Goal: Task Accomplishment & Management: Use online tool/utility

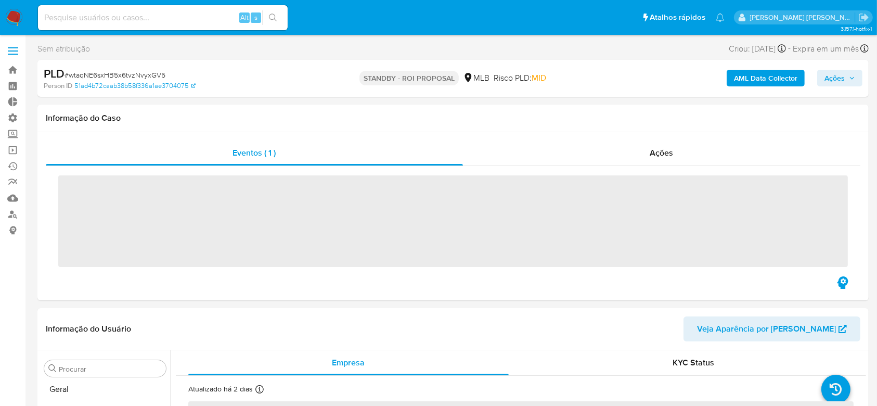
scroll to position [465, 0]
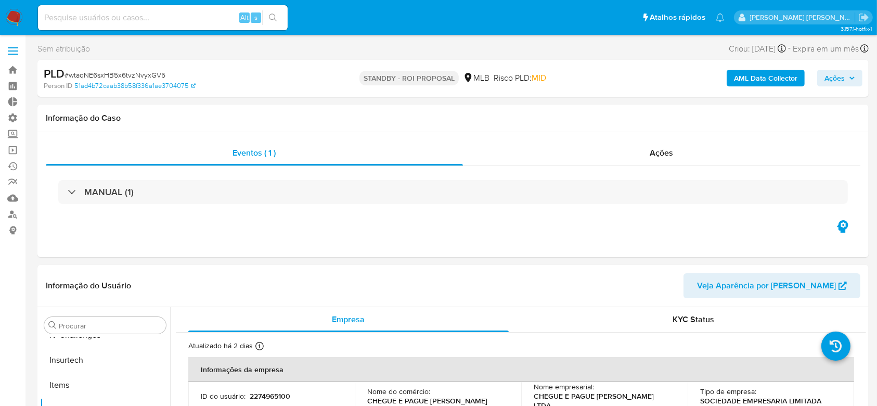
select select "10"
click at [7, 142] on link "Operações em massa" at bounding box center [62, 150] width 124 height 16
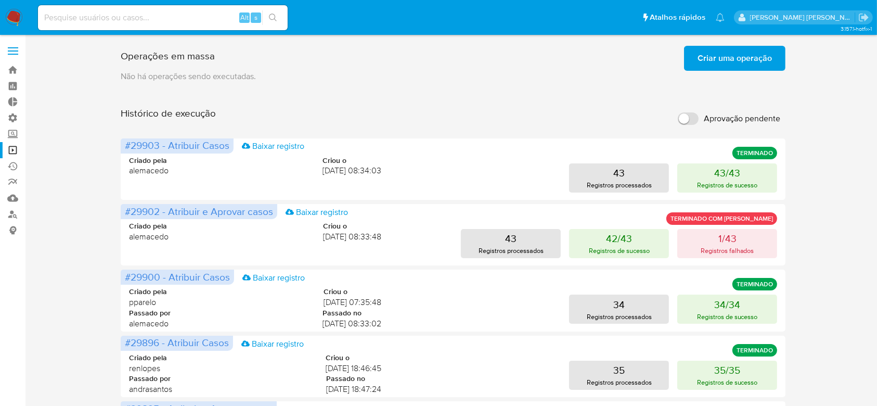
click at [745, 63] on span "Criar uma operação" at bounding box center [735, 58] width 74 height 23
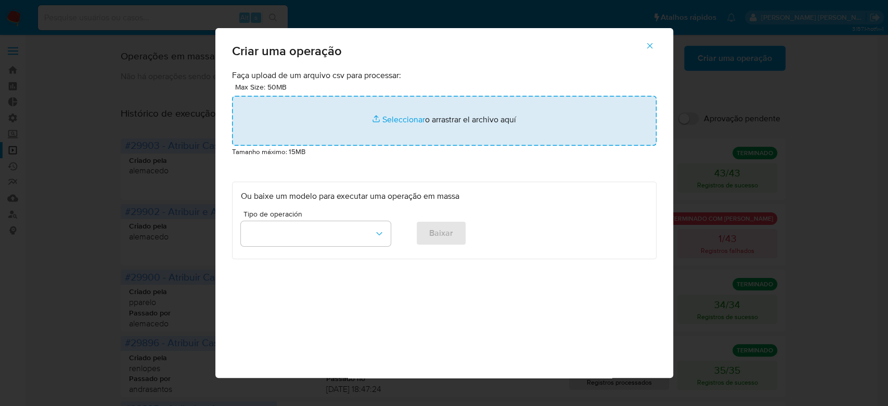
click at [392, 118] on input "file" at bounding box center [444, 121] width 425 height 50
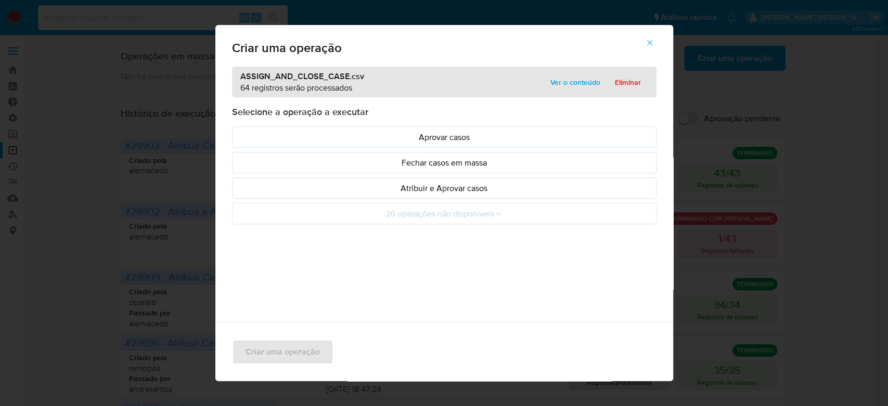
click at [554, 84] on span "Ver o conteúdo" at bounding box center [575, 82] width 50 height 15
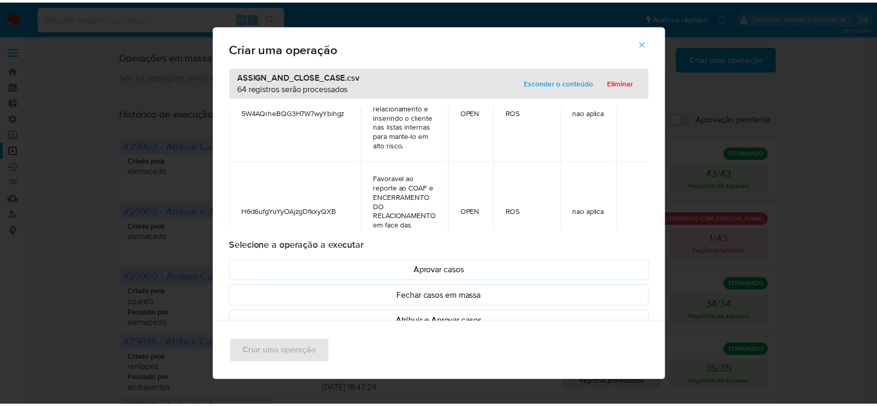
scroll to position [6030, 0]
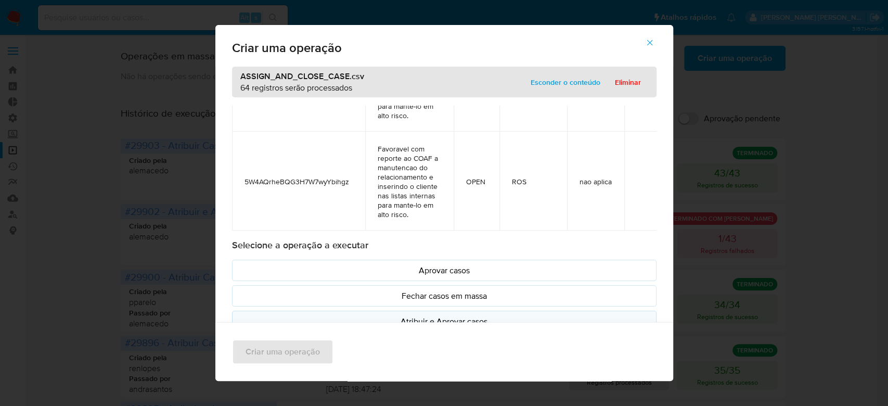
click at [411, 317] on p "Atribuir e Aprovar casos" at bounding box center [444, 321] width 407 height 12
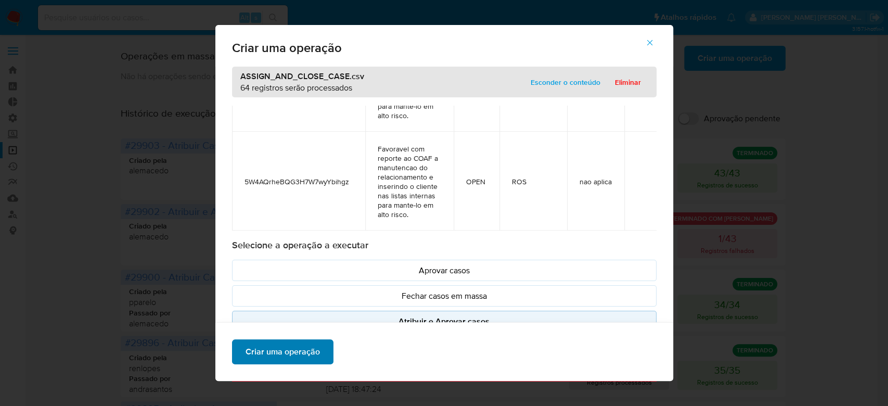
click at [297, 347] on span "Criar uma operação" at bounding box center [283, 351] width 74 height 23
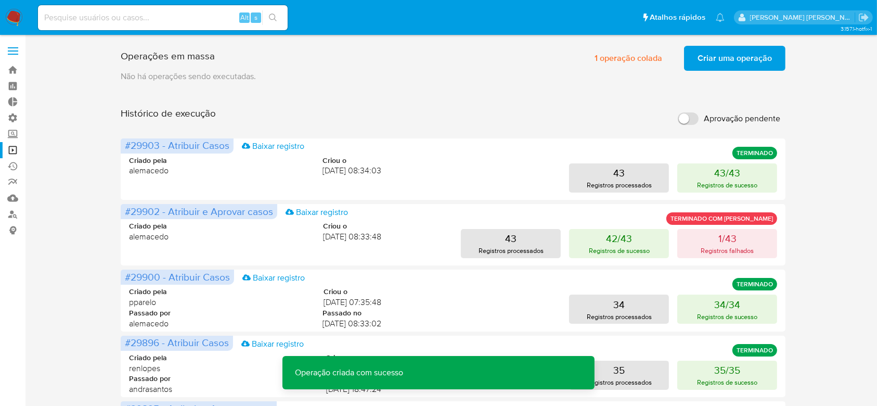
click at [729, 56] on span "Criar uma operação" at bounding box center [735, 58] width 74 height 23
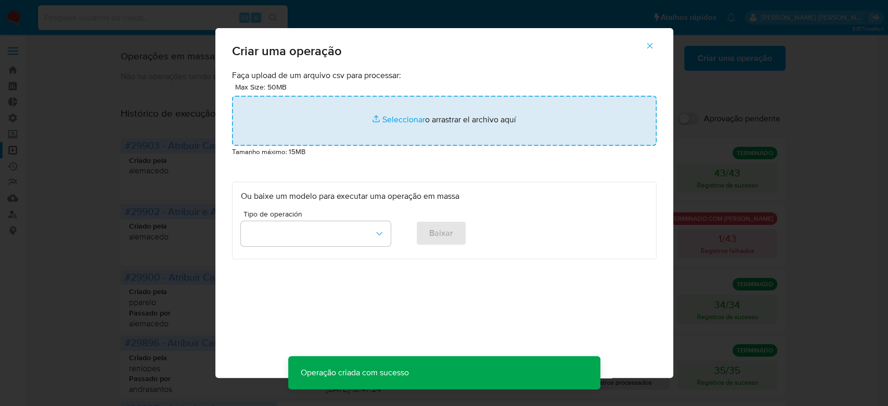
click at [408, 121] on input "file" at bounding box center [444, 121] width 425 height 50
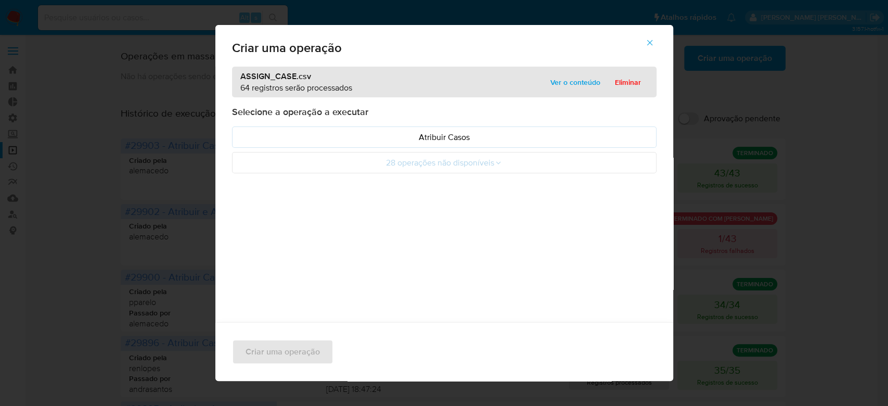
click at [558, 84] on span "Ver o conteúdo" at bounding box center [575, 82] width 50 height 15
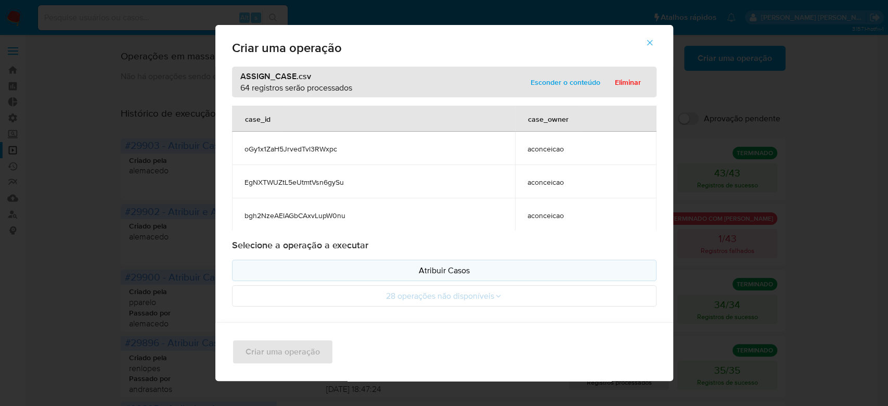
click at [447, 264] on p "Atribuir Casos" at bounding box center [444, 270] width 407 height 12
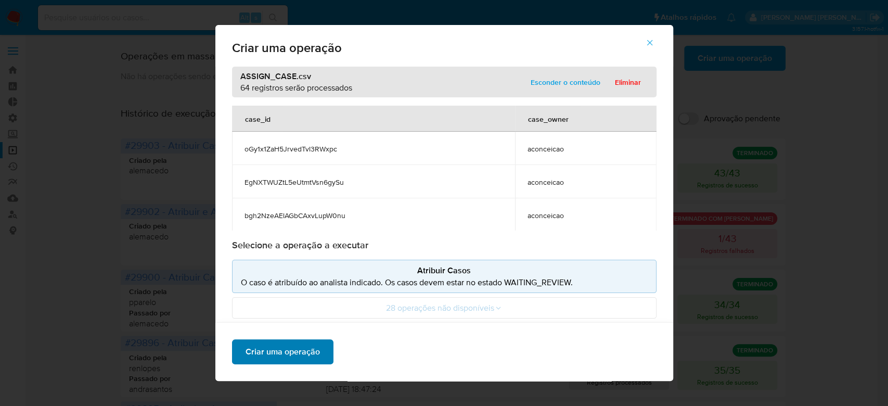
click at [290, 360] on span "Criar uma operação" at bounding box center [283, 351] width 74 height 23
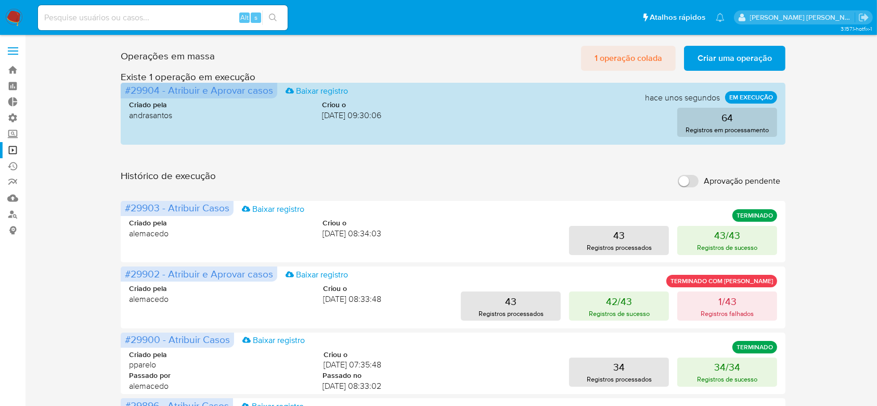
click at [638, 55] on span "1 operação colada" at bounding box center [629, 58] width 68 height 23
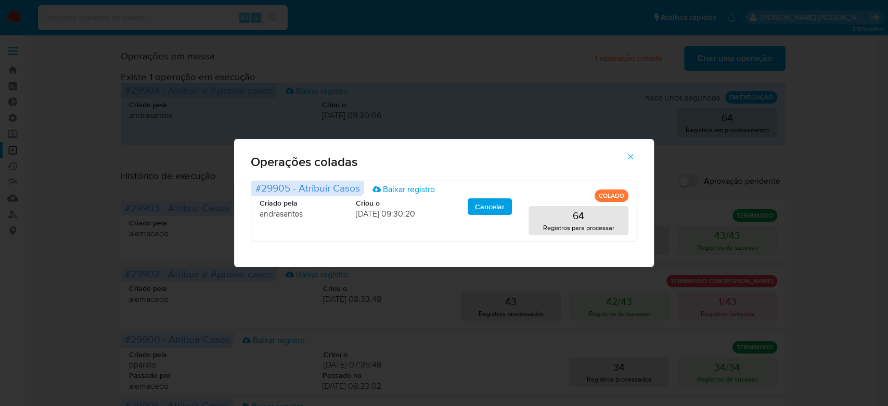
click at [630, 158] on icon "button" at bounding box center [630, 156] width 9 height 9
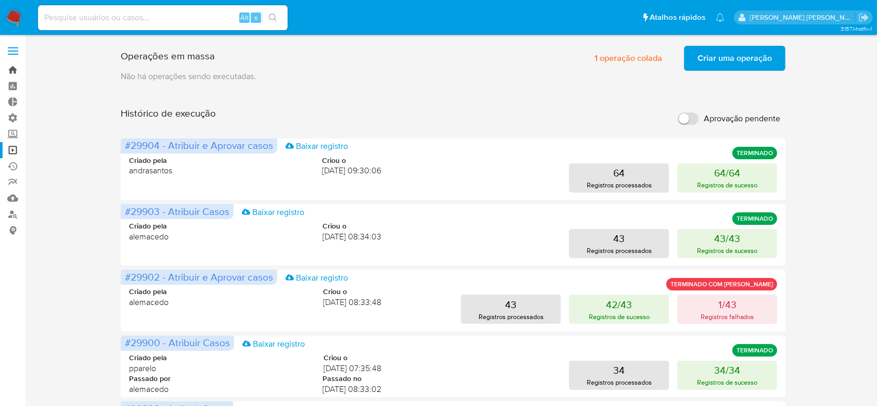
click at [12, 72] on link "Bandeja" at bounding box center [62, 70] width 124 height 16
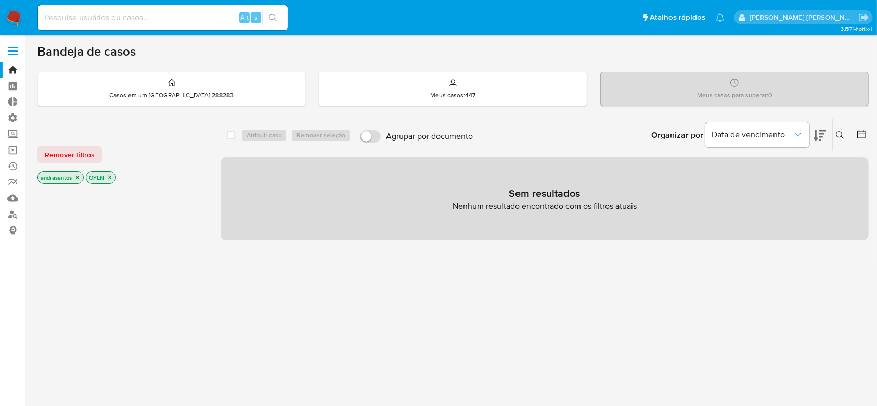
click at [77, 177] on icon "close-filter" at bounding box center [77, 177] width 6 height 6
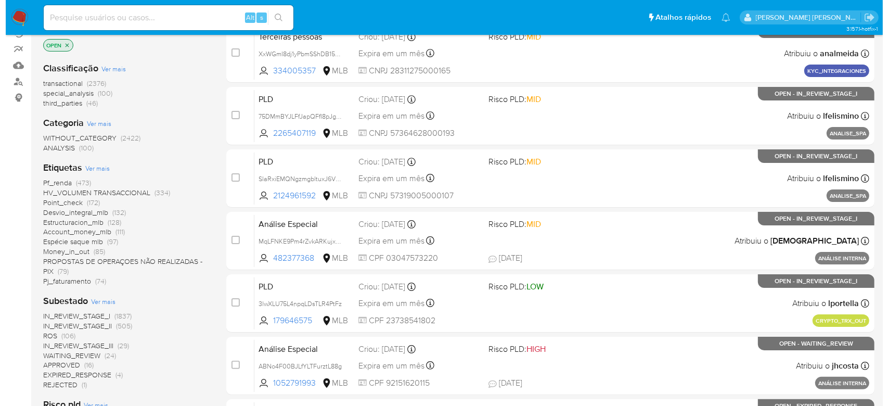
scroll to position [138, 0]
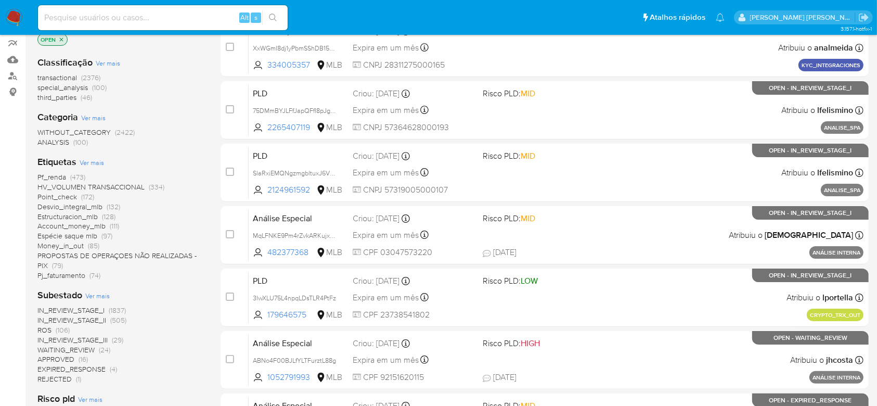
click at [95, 291] on span "Ver mais" at bounding box center [97, 295] width 24 height 9
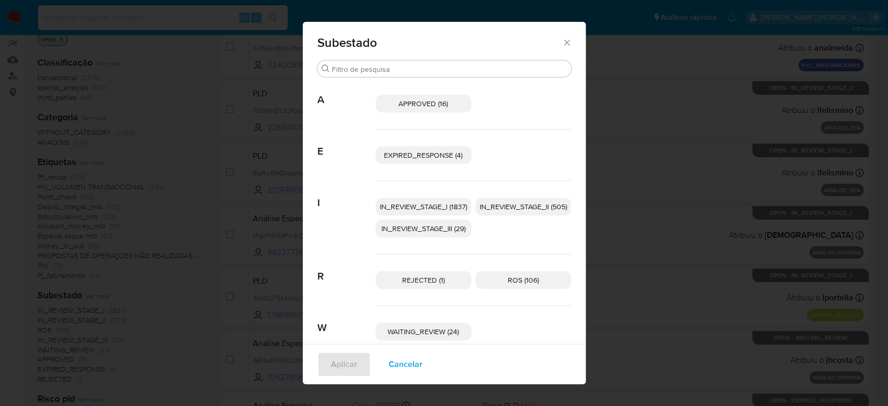
click at [429, 206] on span "IN_REVIEW_STAGE_I (1837)" at bounding box center [423, 206] width 87 height 10
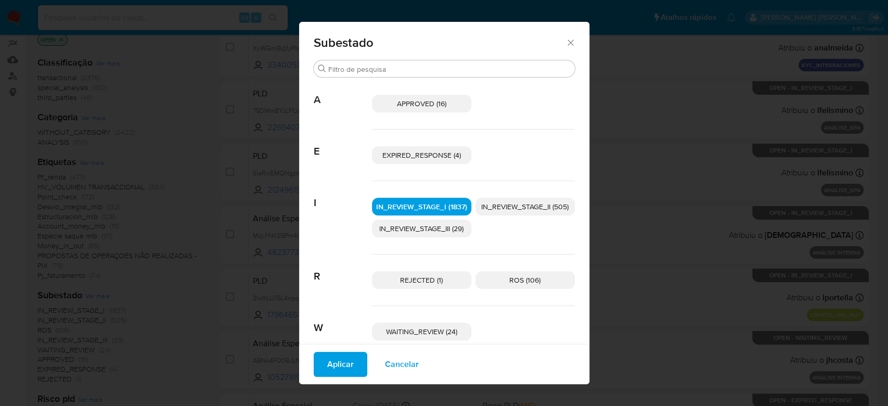
click at [522, 207] on span "IN_REVIEW_STAGE_II (505)" at bounding box center [524, 206] width 87 height 10
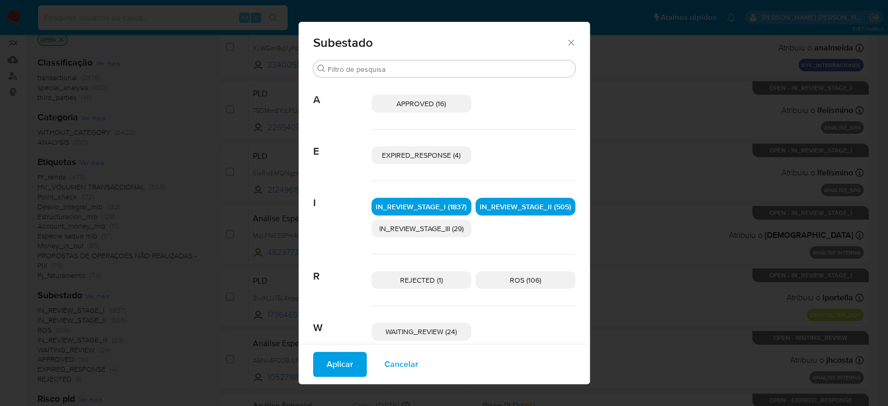
click at [332, 363] on span "Aplicar" at bounding box center [340, 364] width 27 height 23
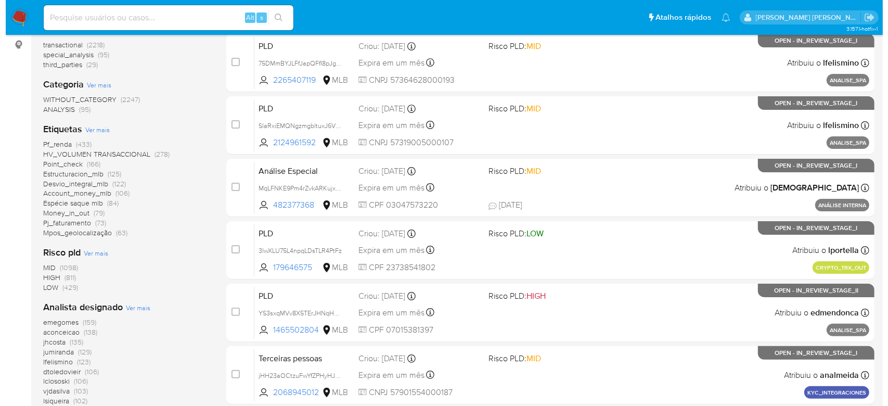
scroll to position [208, 0]
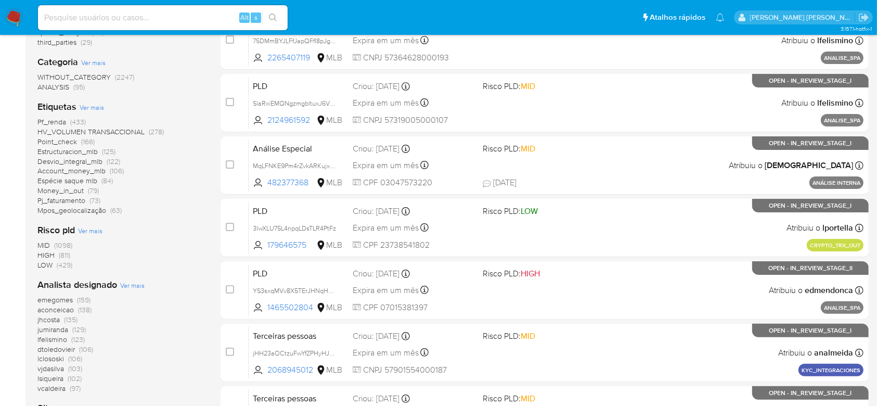
click at [123, 284] on span "Ver mais" at bounding box center [132, 284] width 24 height 9
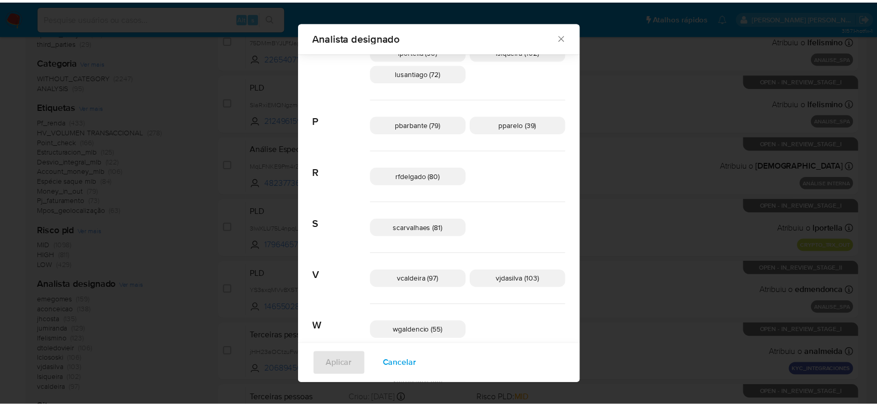
scroll to position [533, 0]
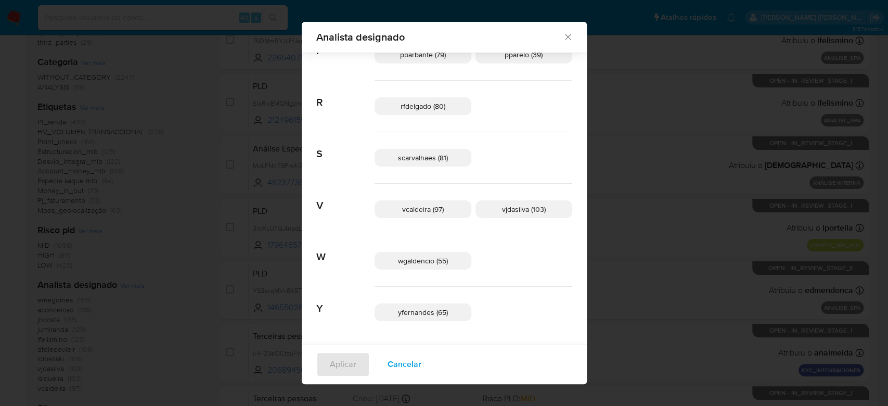
click at [178, 300] on div "Analista designado Procurar A aconceicao (138) alemacedo (8) analmeida (29) C c…" at bounding box center [444, 203] width 888 height 406
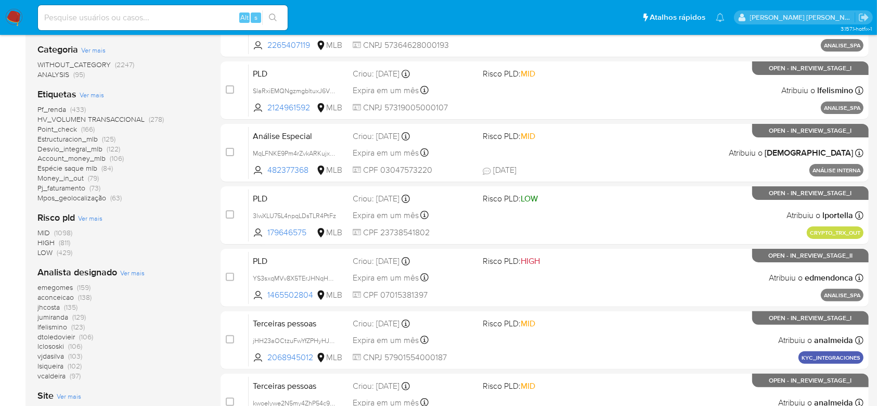
scroll to position [137, 0]
